Goal: Task Accomplishment & Management: Complete application form

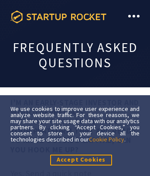
click at [58, 17] on icon at bounding box center [58, 16] width 96 height 13
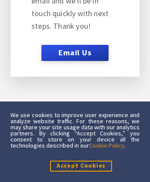
scroll to position [5307, 0]
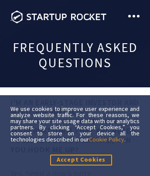
scroll to position [5274, 0]
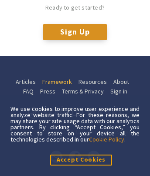
click at [56, 87] on link "Framework" at bounding box center [57, 82] width 30 height 10
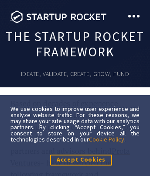
scroll to position [14, 0]
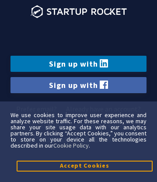
click at [78, 85] on link "Sign up with" at bounding box center [78, 85] width 136 height 16
